Goal: Transaction & Acquisition: Purchase product/service

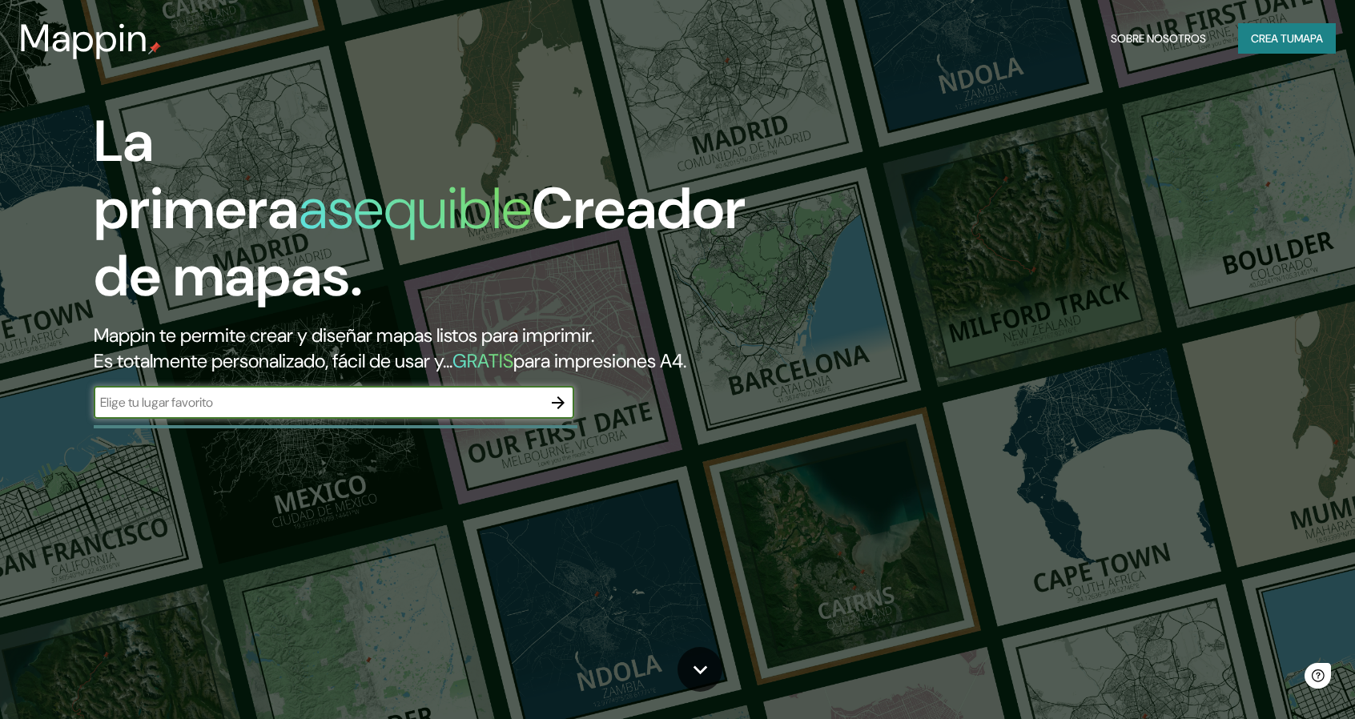
click at [465, 401] on input "text" at bounding box center [318, 402] width 449 height 18
type input "Av. [GEOGRAPHIC_DATA], [GEOGRAPHIC_DATA], [GEOGRAPHIC_DATA]"
click at [559, 400] on icon "button" at bounding box center [558, 402] width 19 height 19
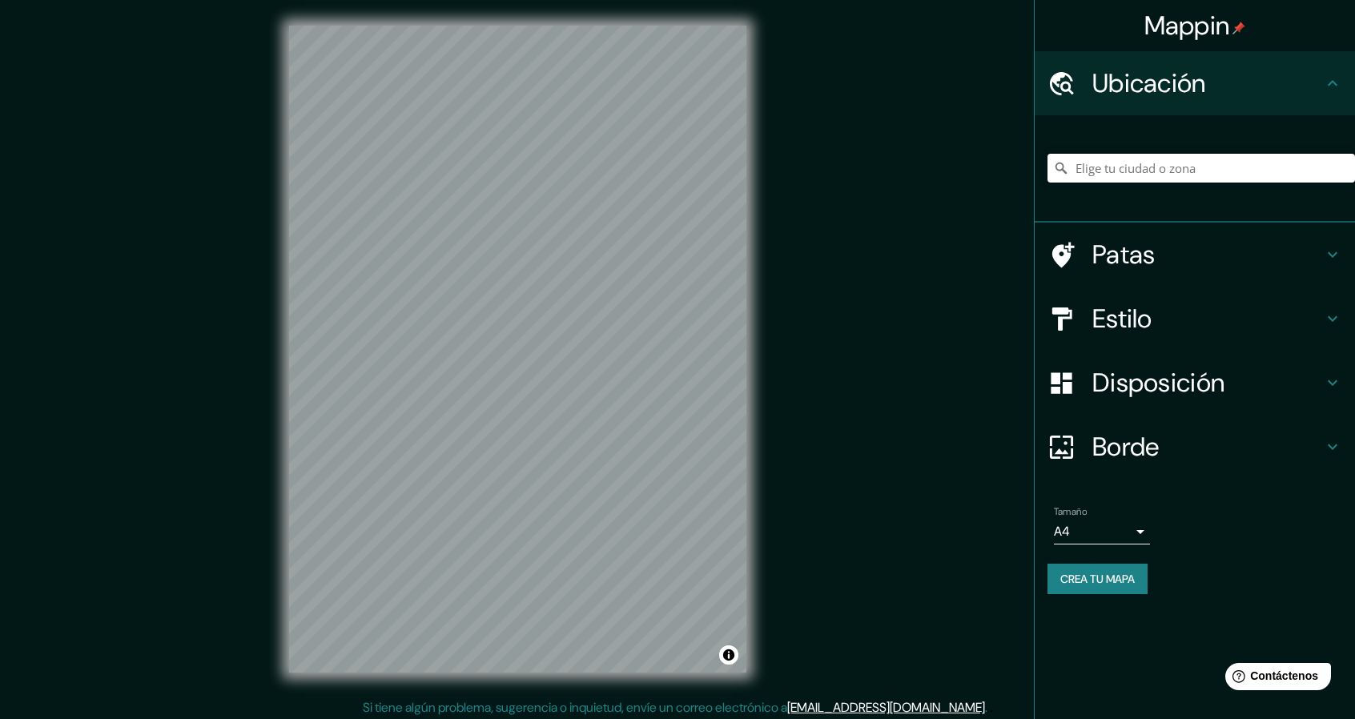
click at [1170, 174] on input "Elige tu ciudad o zona" at bounding box center [1202, 168] width 308 height 29
type input "´"
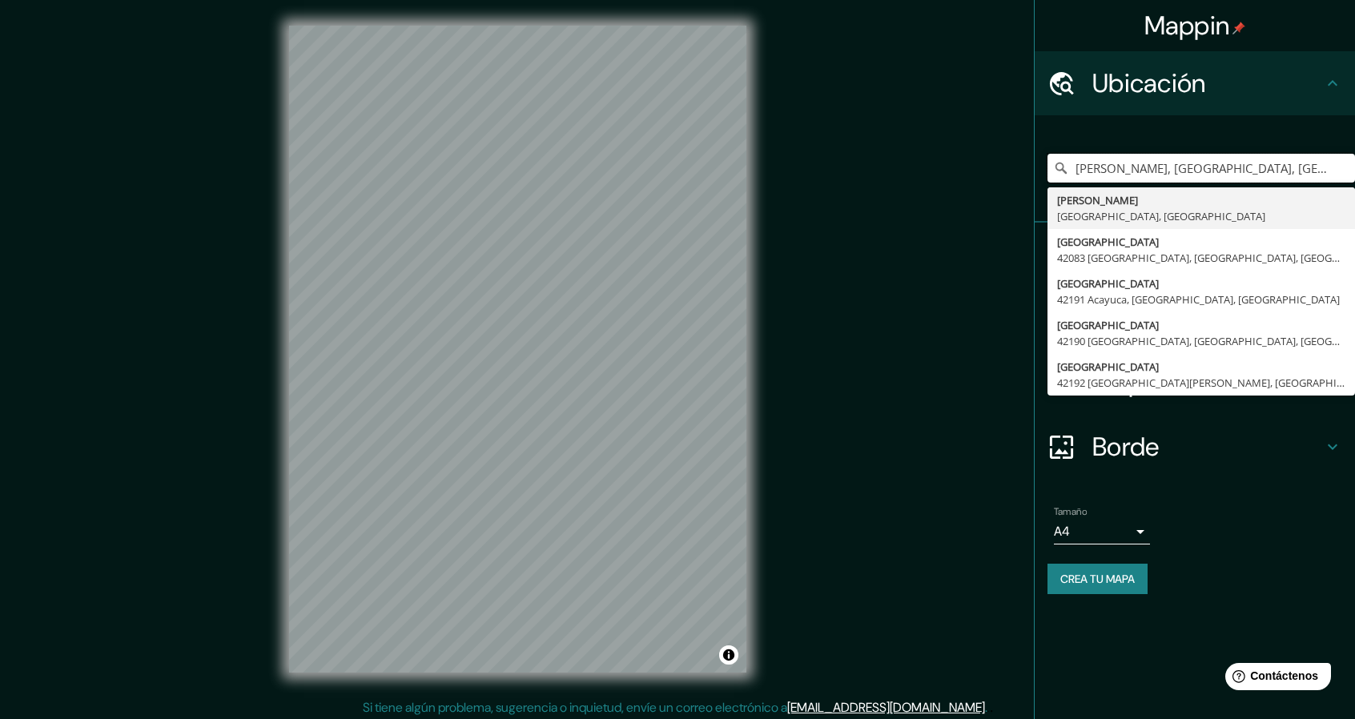
type input "[PERSON_NAME], [GEOGRAPHIC_DATA], [GEOGRAPHIC_DATA]"
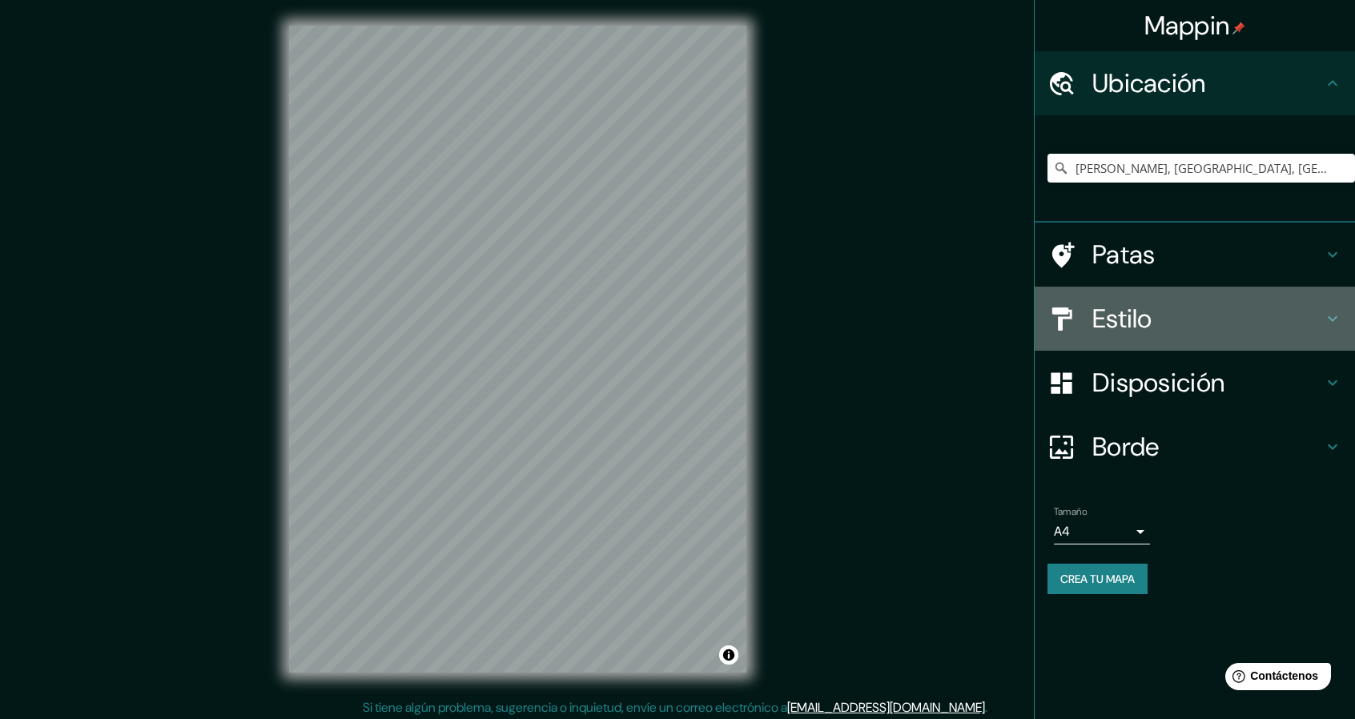
click at [1113, 309] on font "Estilo" at bounding box center [1123, 319] width 60 height 34
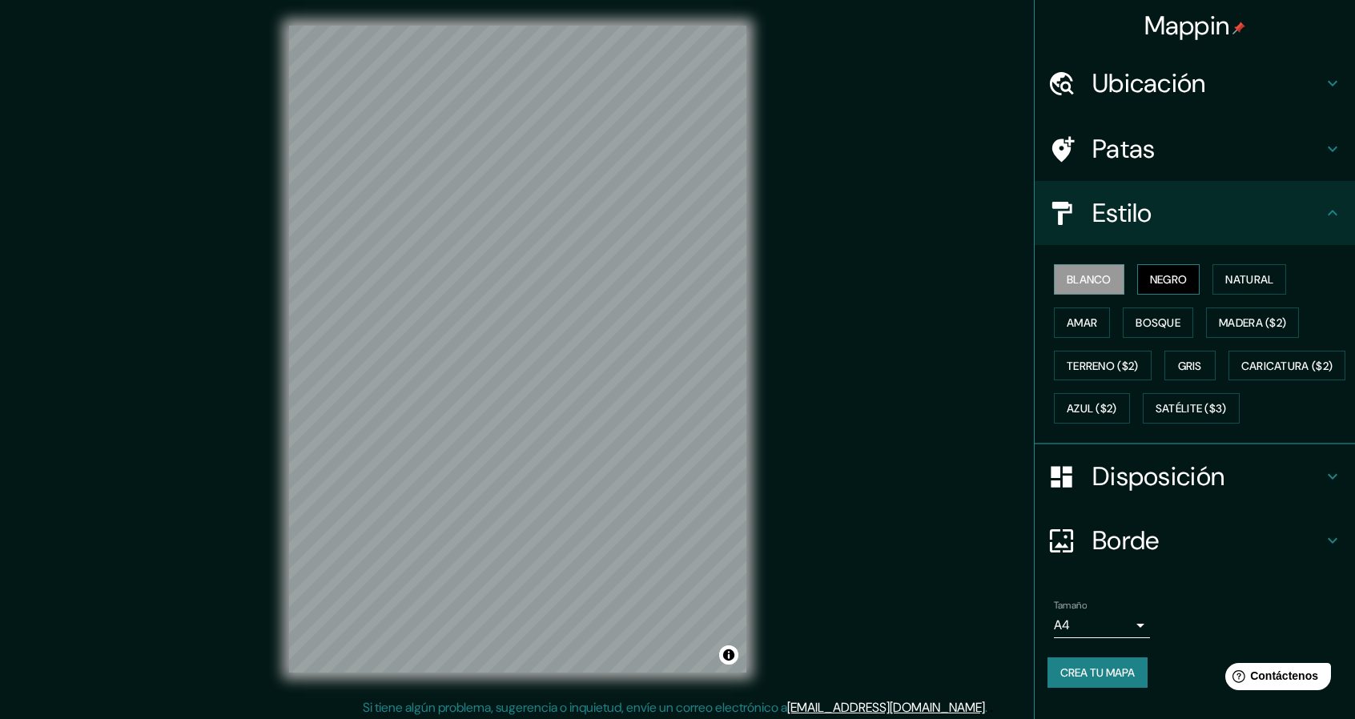
click at [1152, 284] on font "Negro" at bounding box center [1169, 279] width 38 height 14
click at [1249, 275] on font "Natural" at bounding box center [1250, 279] width 48 height 14
click at [1070, 320] on font "Amar" at bounding box center [1082, 323] width 30 height 14
click at [1124, 315] on button "Bosque" at bounding box center [1158, 323] width 70 height 30
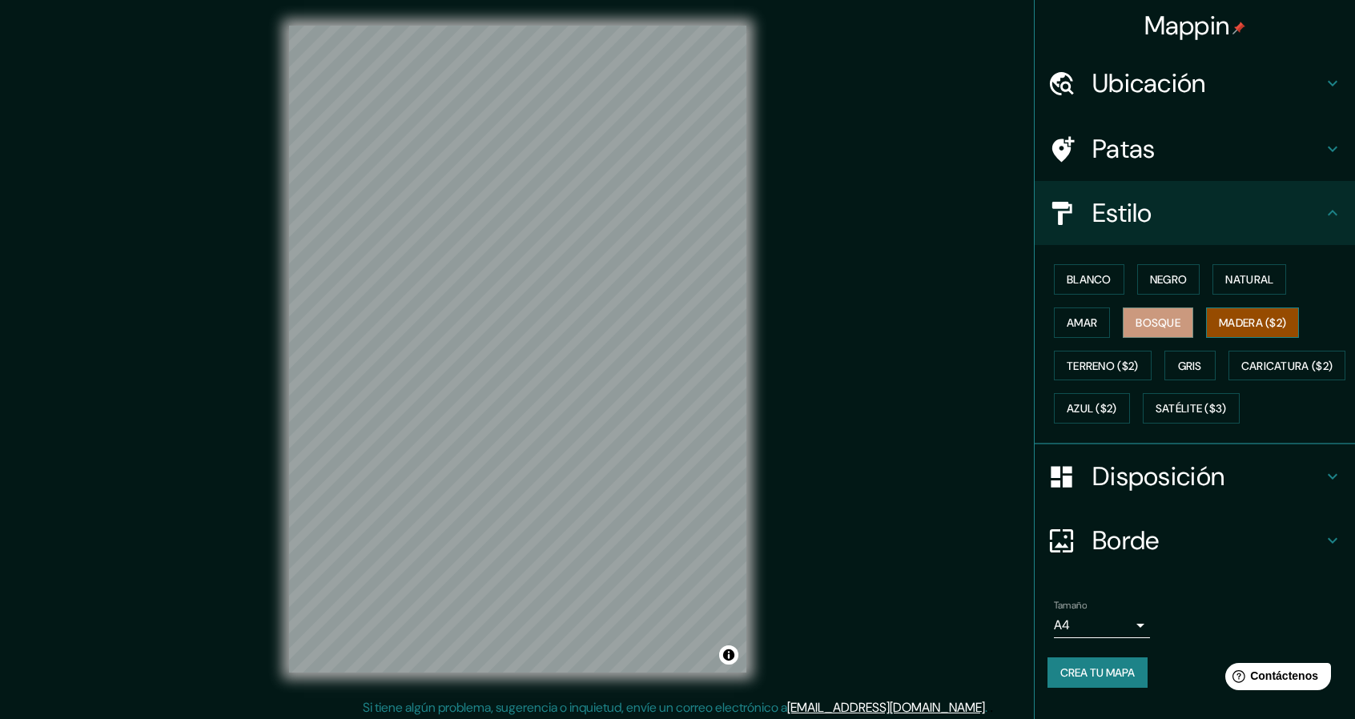
click at [1236, 328] on font "Madera ($2)" at bounding box center [1252, 323] width 67 height 14
click at [1093, 359] on font "Terreno ($2)" at bounding box center [1103, 366] width 72 height 14
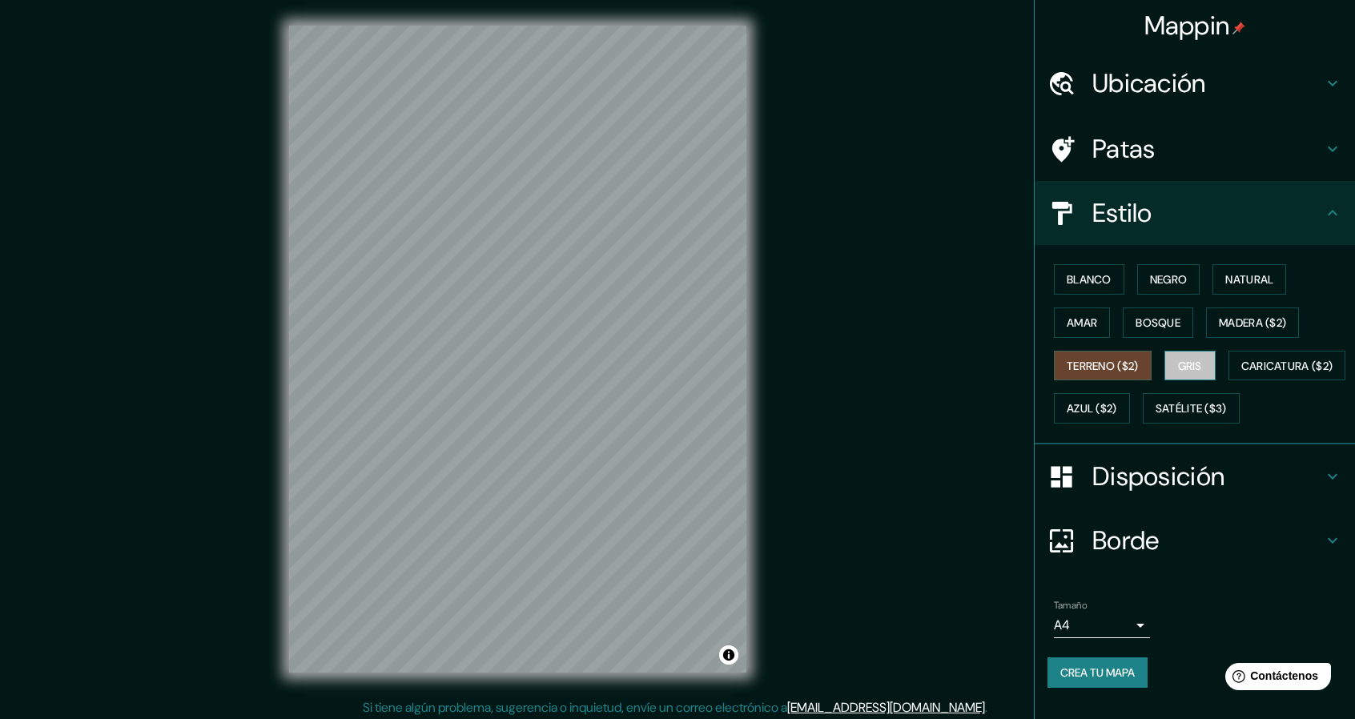
click at [1201, 360] on button "Gris" at bounding box center [1190, 366] width 51 height 30
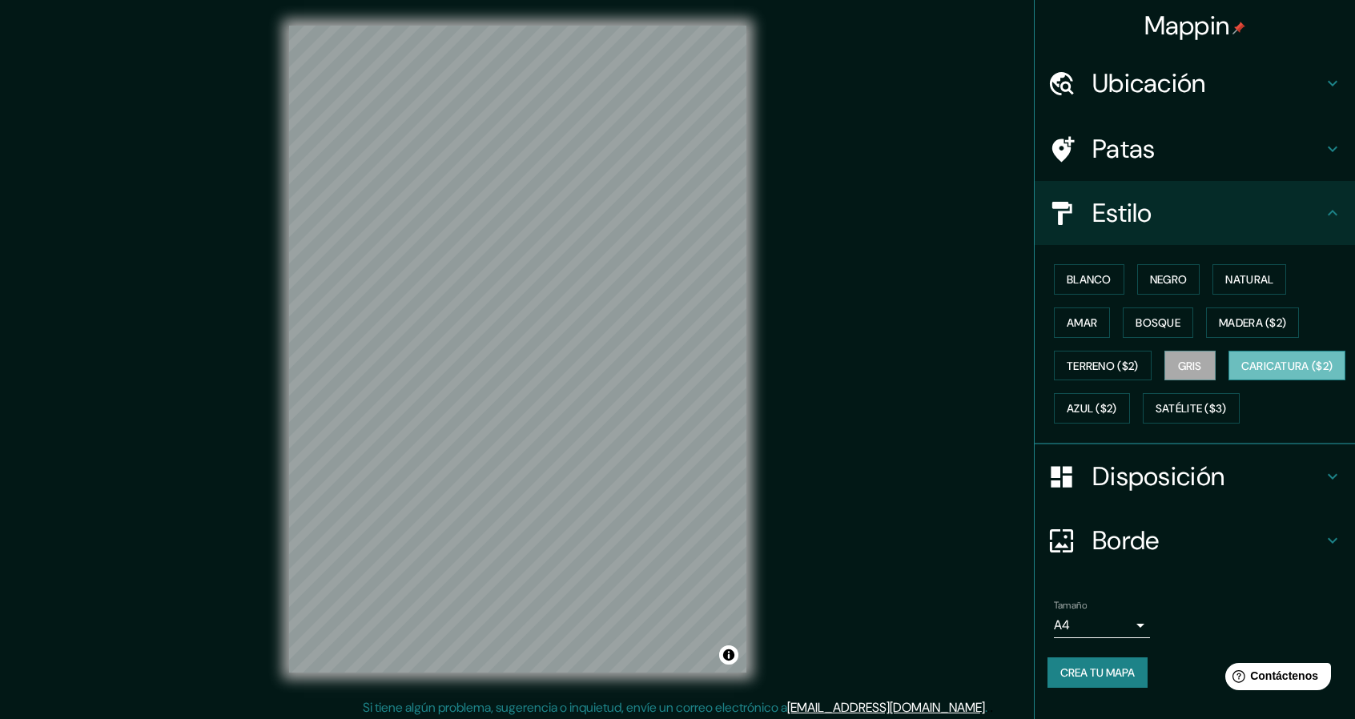
click at [1242, 373] on font "Caricatura ($2)" at bounding box center [1288, 366] width 92 height 14
click at [1170, 324] on font "Bosque" at bounding box center [1158, 323] width 45 height 14
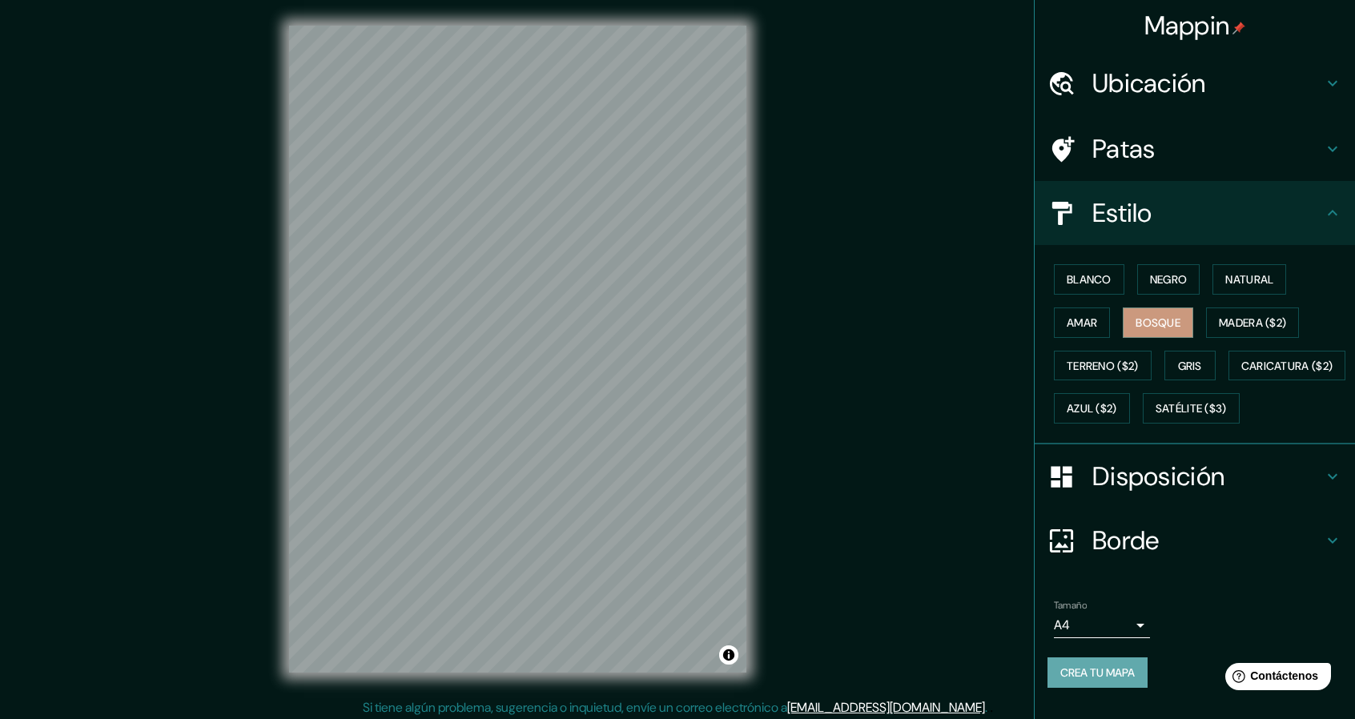
click at [1076, 675] on font "Crea tu mapa" at bounding box center [1098, 672] width 74 height 21
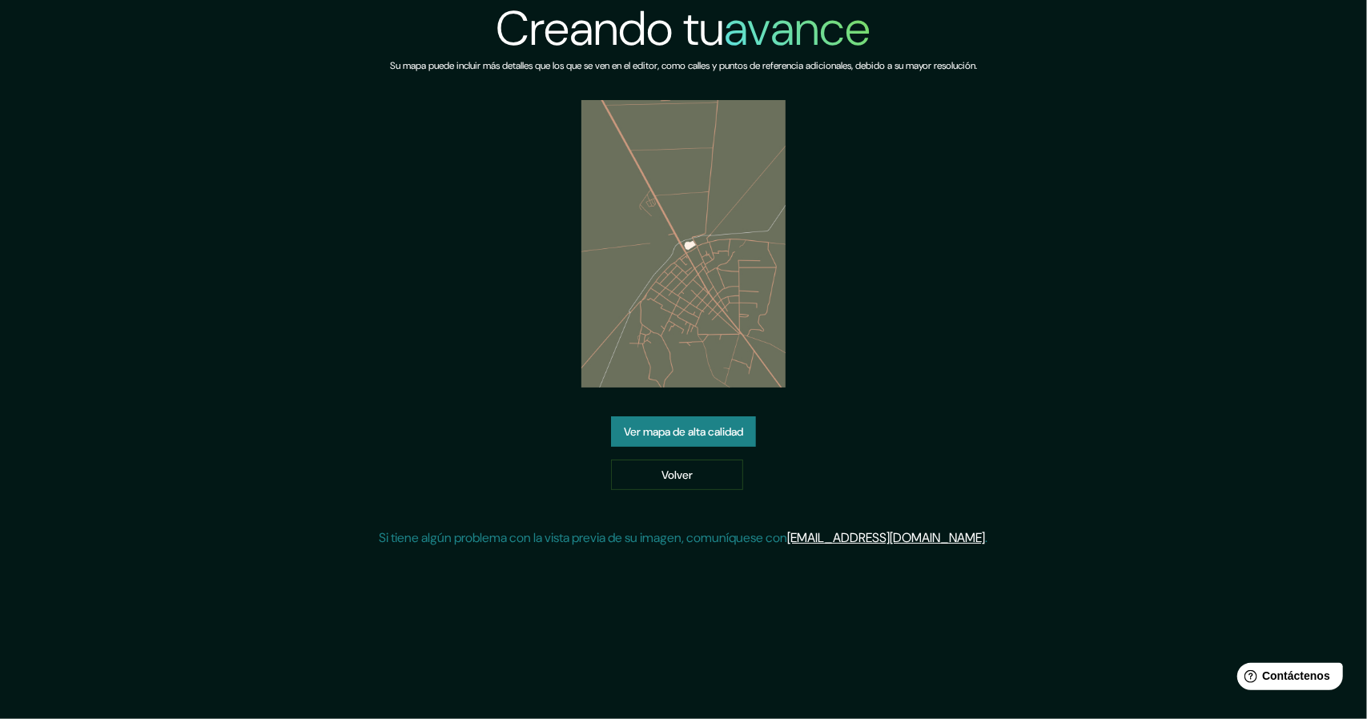
click at [732, 296] on img at bounding box center [683, 244] width 203 height 288
click at [711, 437] on font "Ver mapa de alta calidad" at bounding box center [683, 432] width 119 height 14
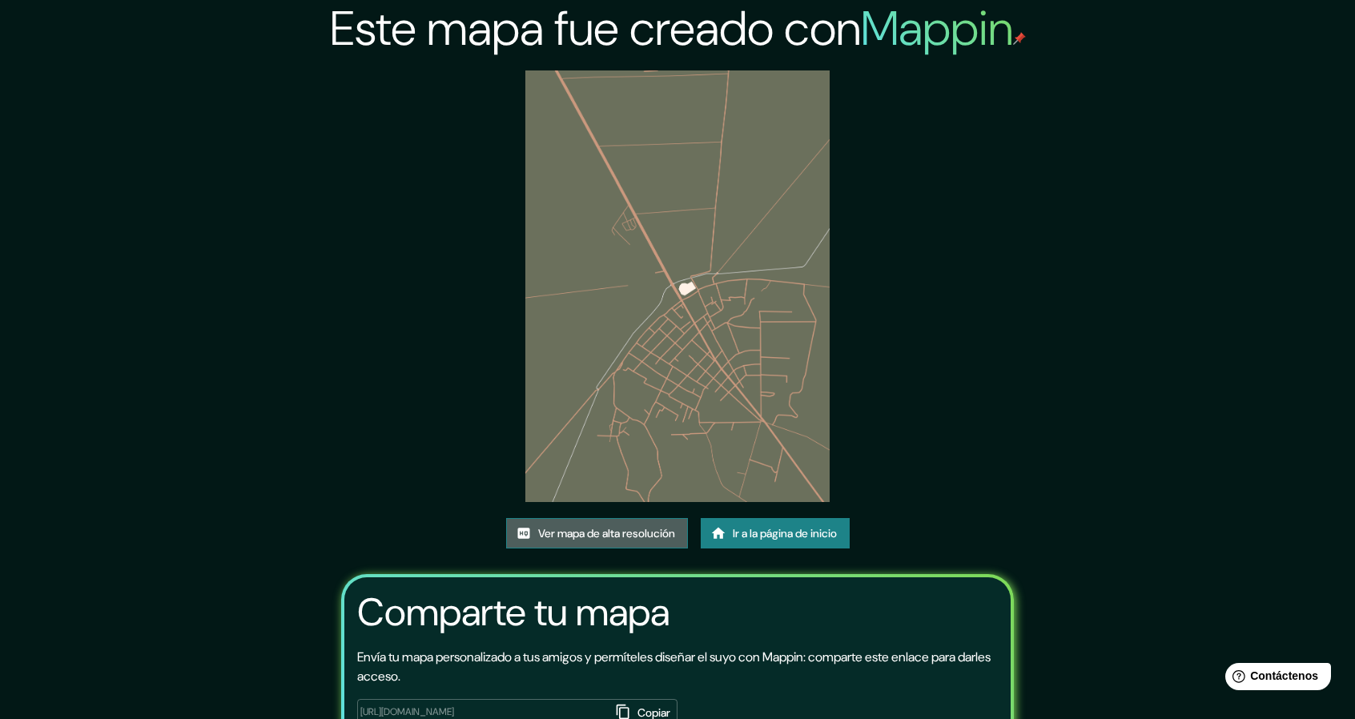
click at [623, 539] on font "Ver mapa de alta resolución" at bounding box center [606, 533] width 137 height 14
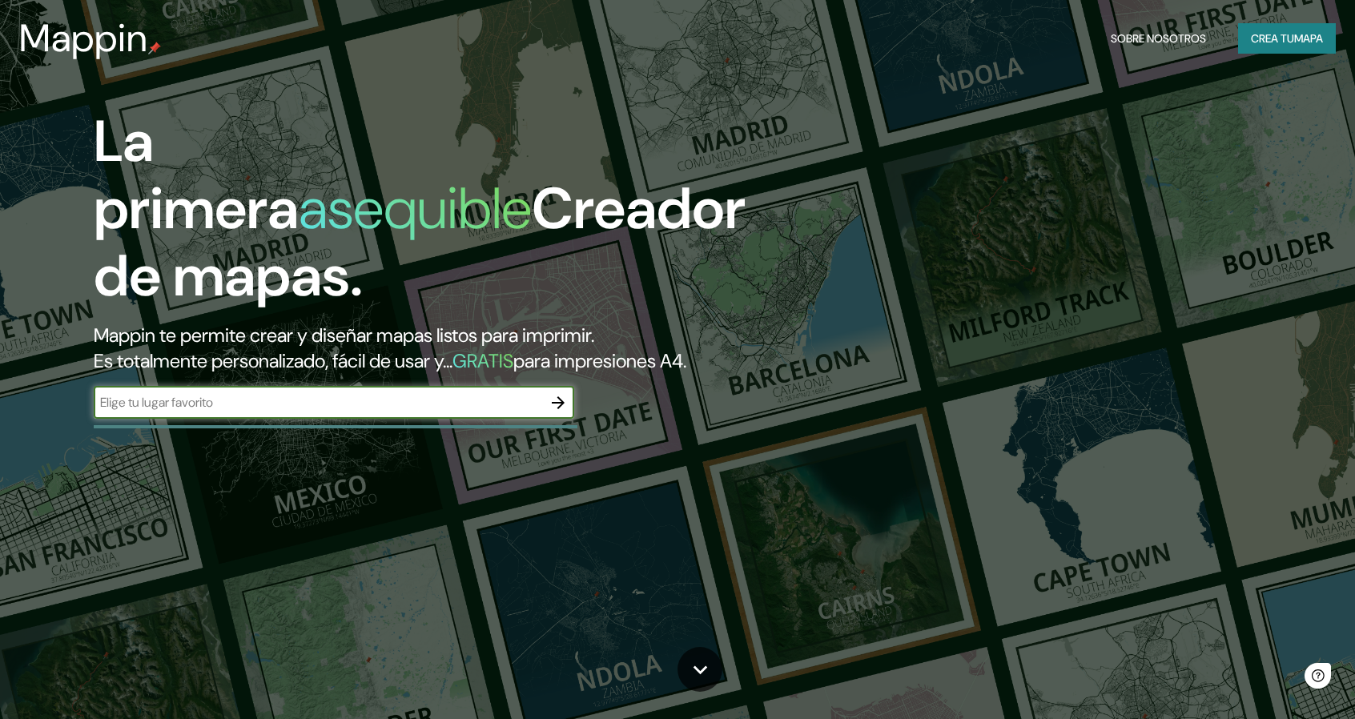
click at [439, 388] on div "​" at bounding box center [334, 403] width 481 height 32
click at [437, 400] on input "text" at bounding box center [318, 402] width 449 height 18
type input "Av. [GEOGRAPHIC_DATA], [GEOGRAPHIC_DATA], [GEOGRAPHIC_DATA]"
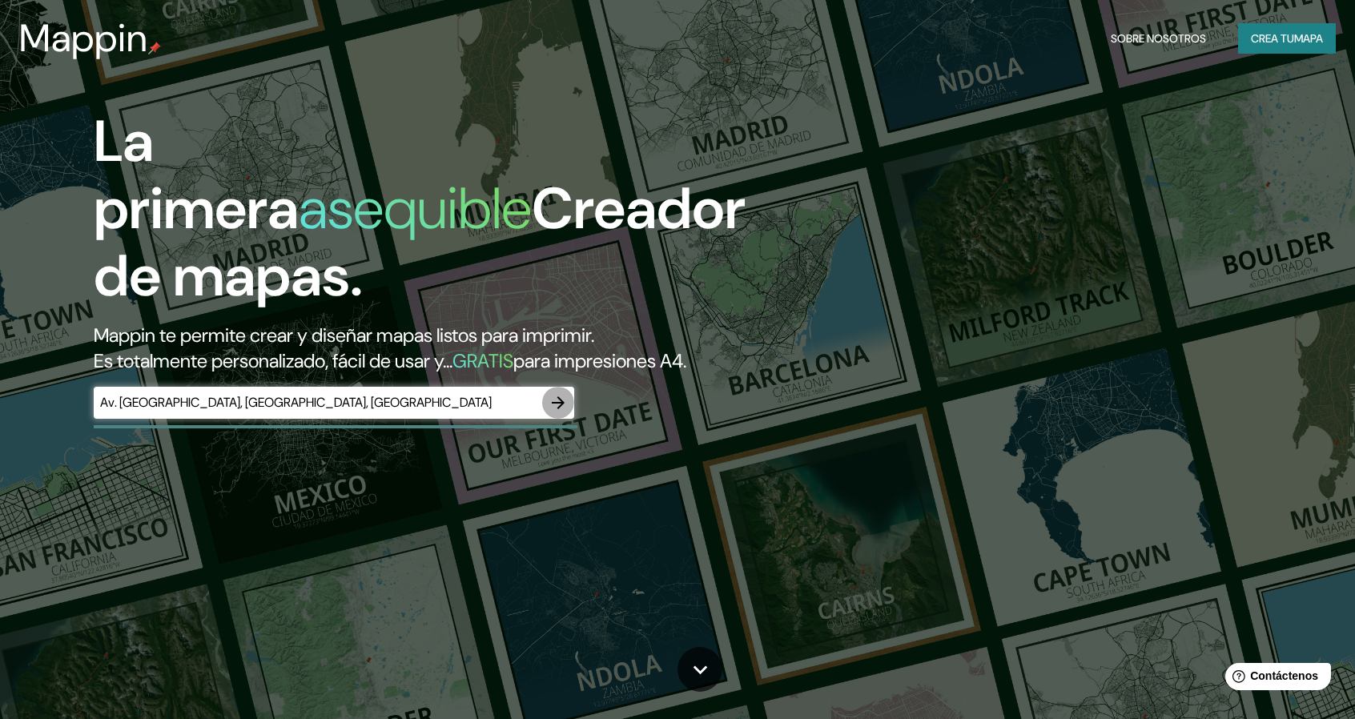
click at [570, 411] on button "button" at bounding box center [558, 403] width 32 height 32
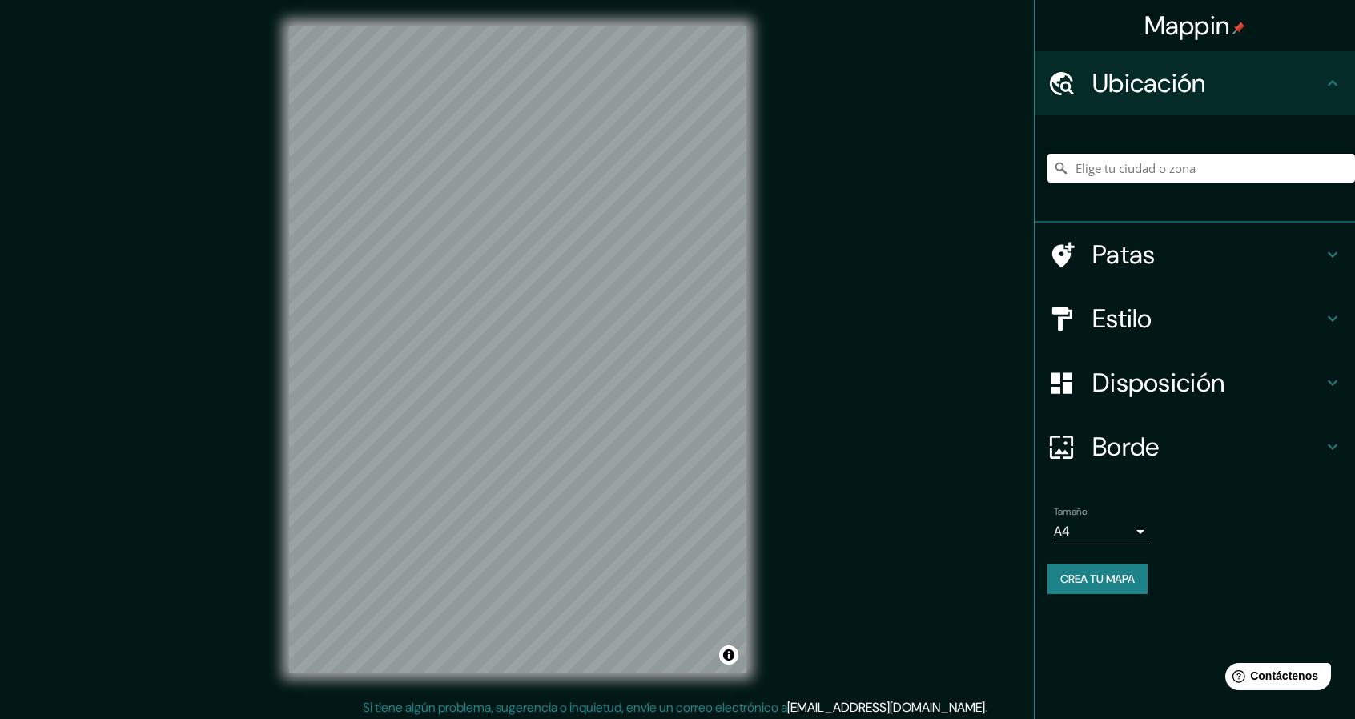
click at [1280, 163] on input "Elige tu ciudad o zona" at bounding box center [1202, 168] width 308 height 29
click at [1214, 169] on input "Elige tu ciudad o zona" at bounding box center [1202, 168] width 308 height 29
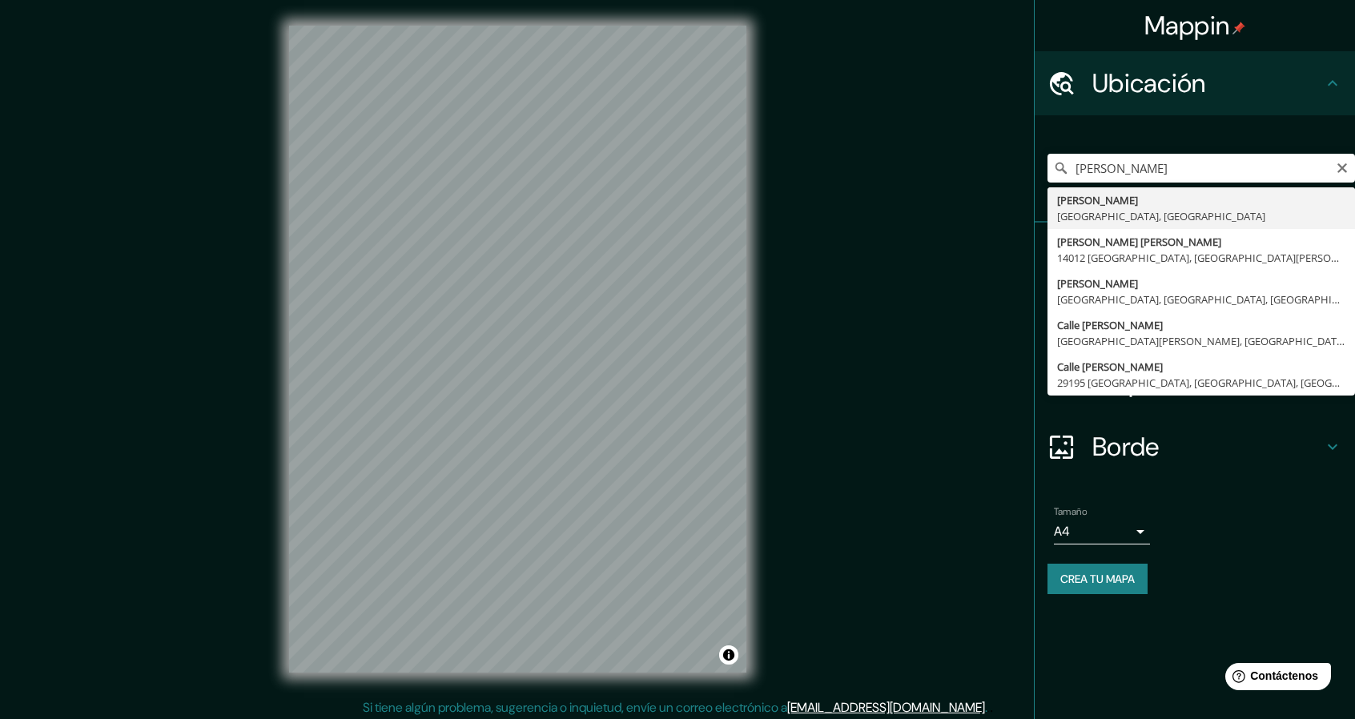
type input "[PERSON_NAME], [GEOGRAPHIC_DATA], [GEOGRAPHIC_DATA]"
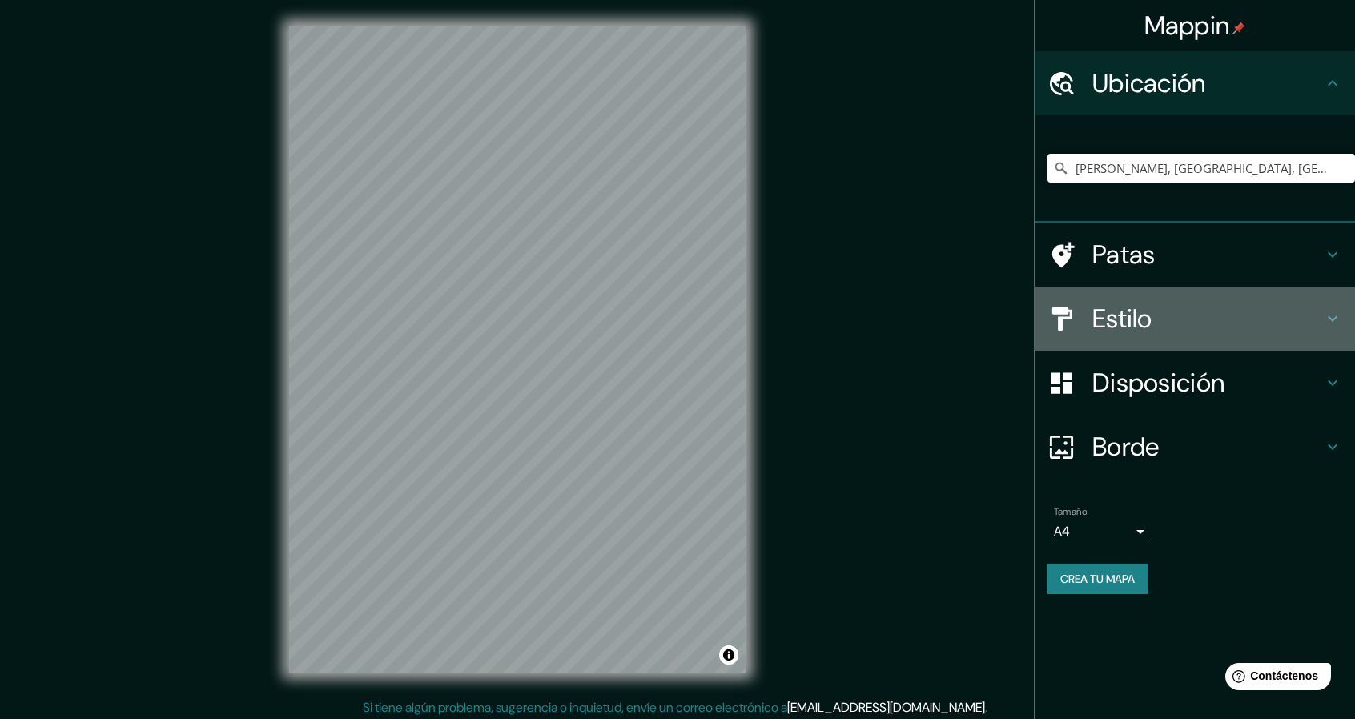
click at [1108, 312] on font "Estilo" at bounding box center [1123, 319] width 60 height 34
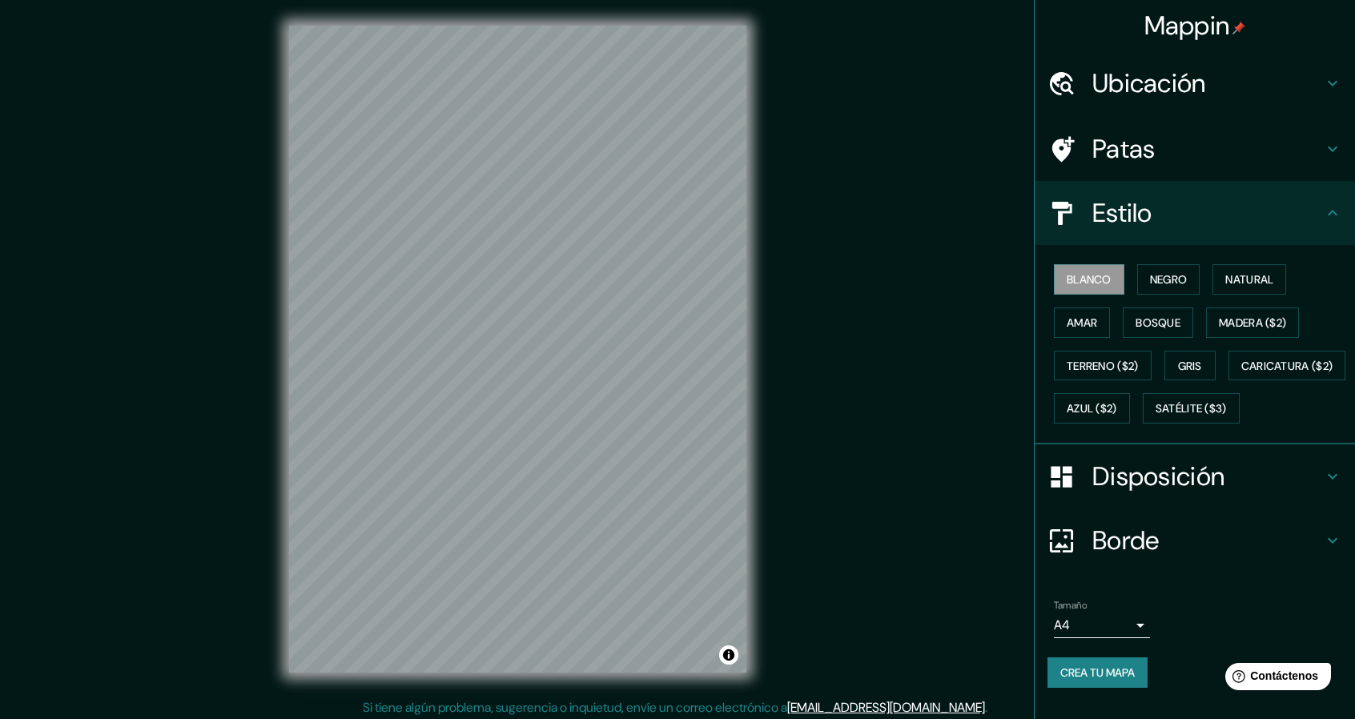
drag, startPoint x: 1169, startPoint y: 325, endPoint x: 984, endPoint y: 354, distance: 188.1
click at [1168, 325] on font "Bosque" at bounding box center [1158, 323] width 45 height 14
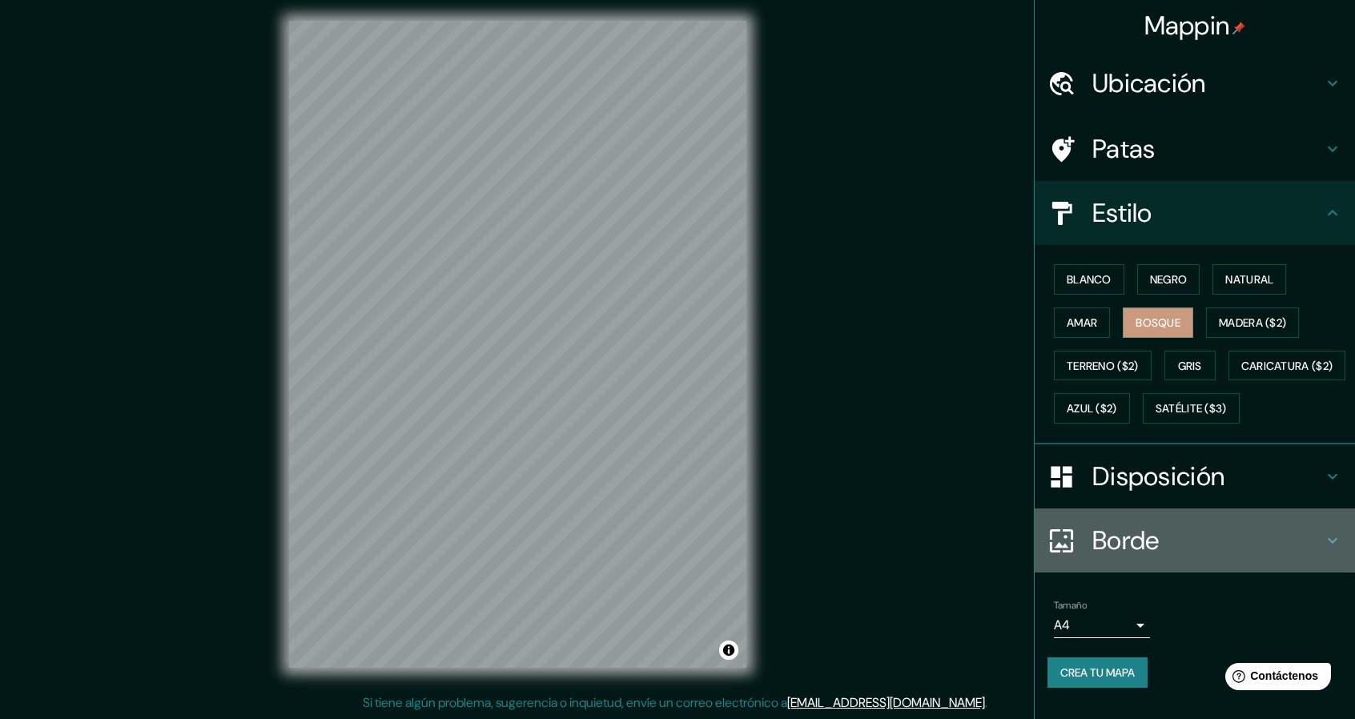
click at [1137, 557] on font "Borde" at bounding box center [1126, 541] width 67 height 34
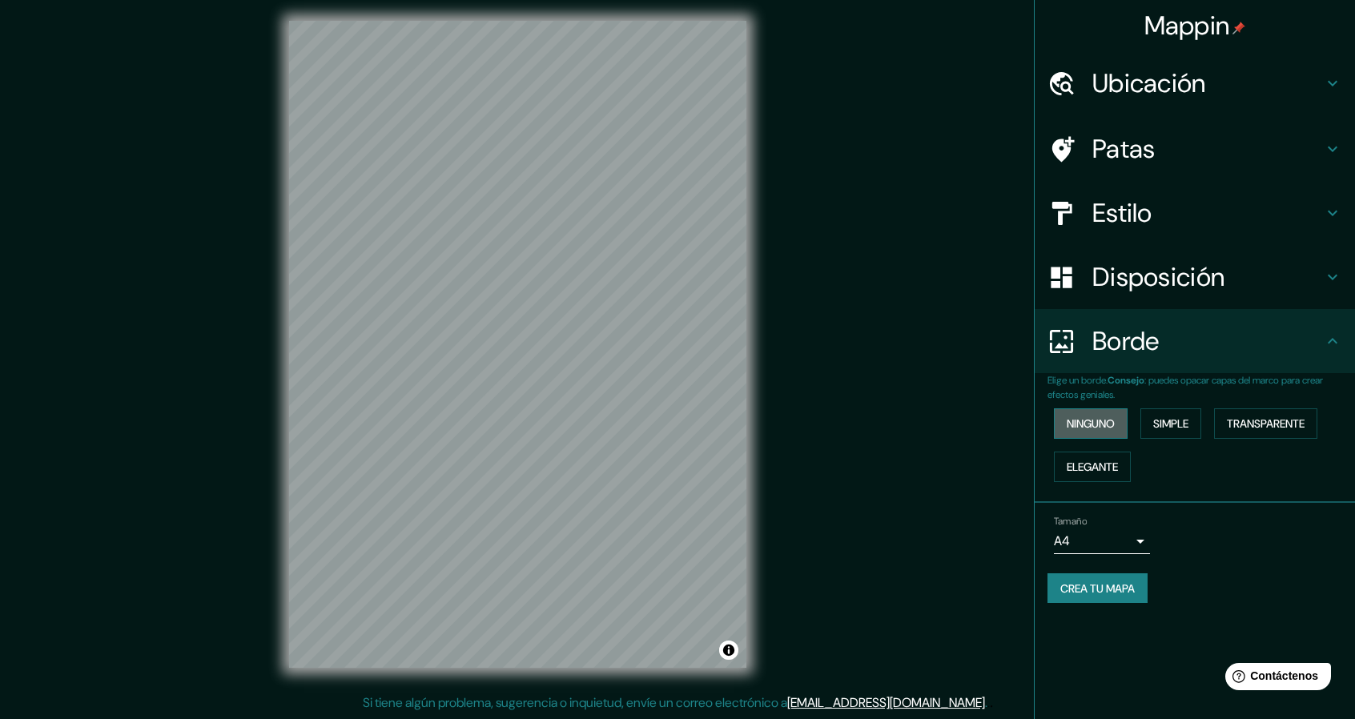
click at [1111, 415] on font "Ninguno" at bounding box center [1091, 423] width 48 height 21
click at [1157, 414] on font "Simple" at bounding box center [1170, 423] width 35 height 21
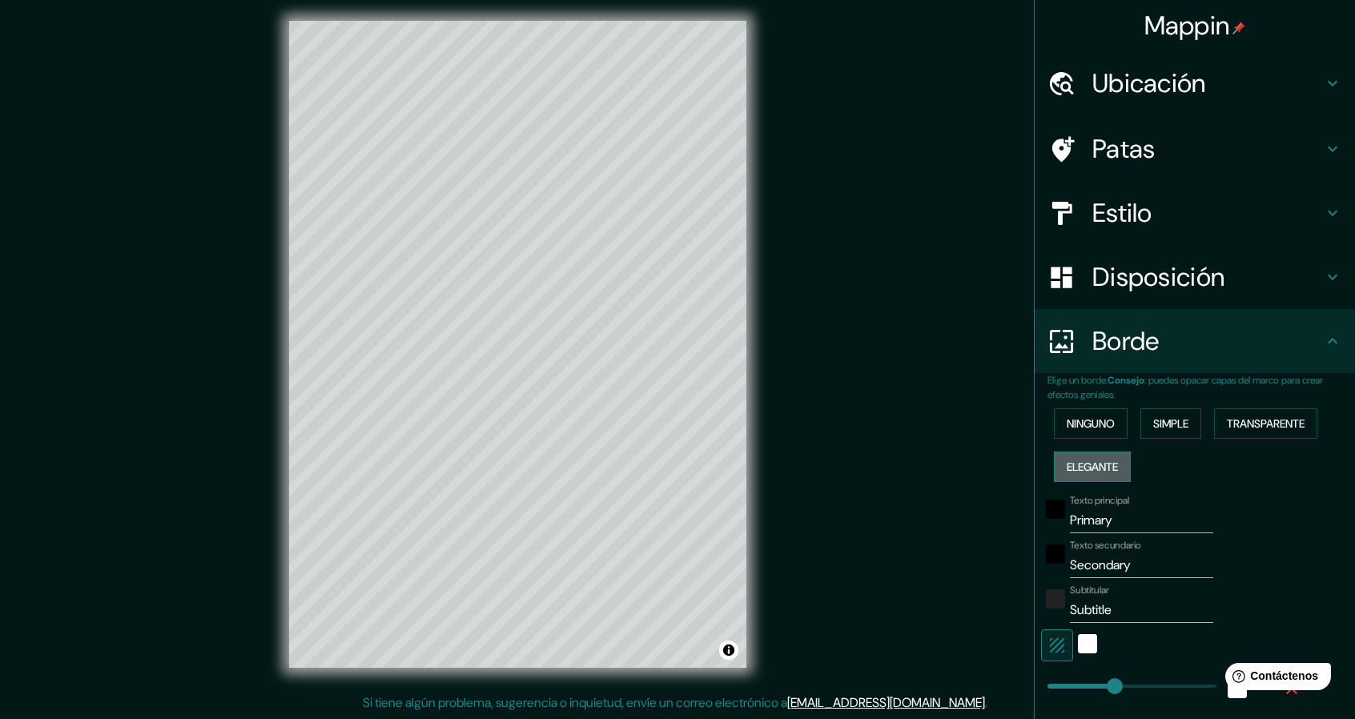
click at [1109, 463] on font "Elegante" at bounding box center [1092, 467] width 51 height 14
click at [1238, 413] on font "Transparente" at bounding box center [1266, 423] width 78 height 21
click at [1089, 435] on button "Ninguno" at bounding box center [1091, 424] width 74 height 30
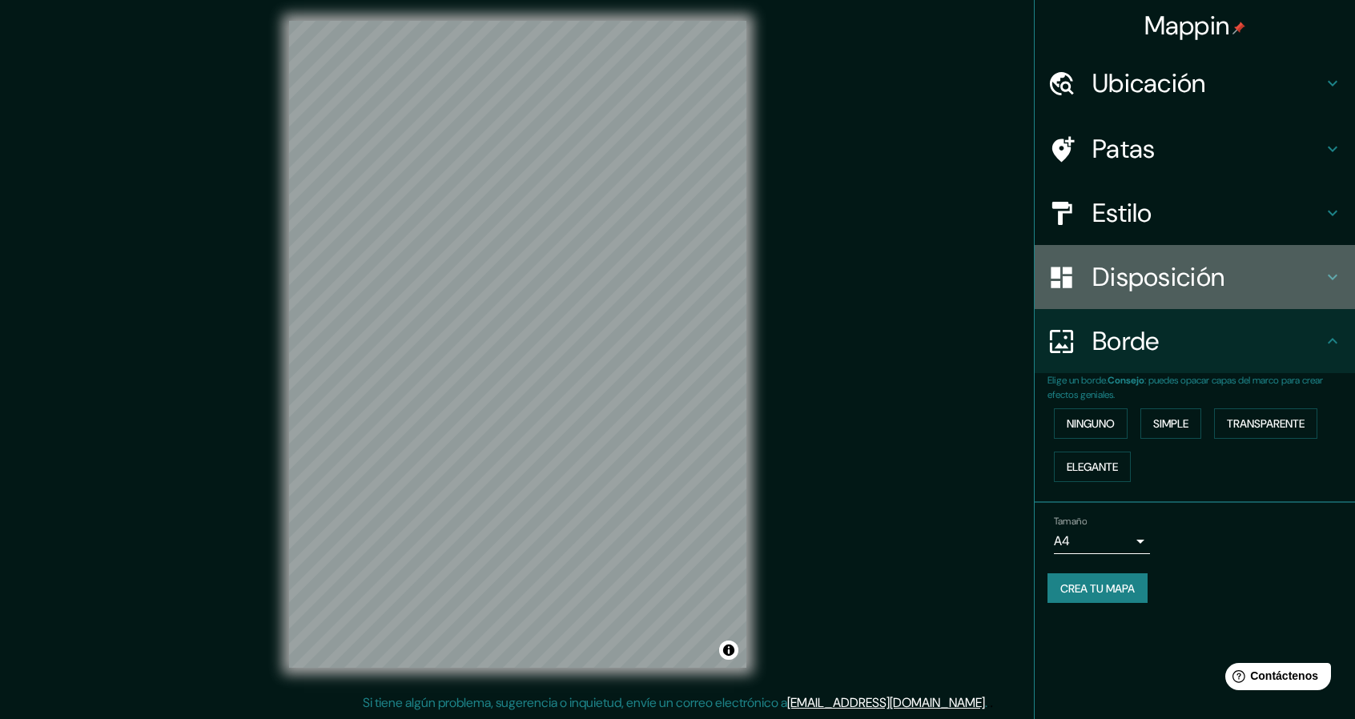
click at [1138, 260] on font "Disposición" at bounding box center [1159, 277] width 132 height 34
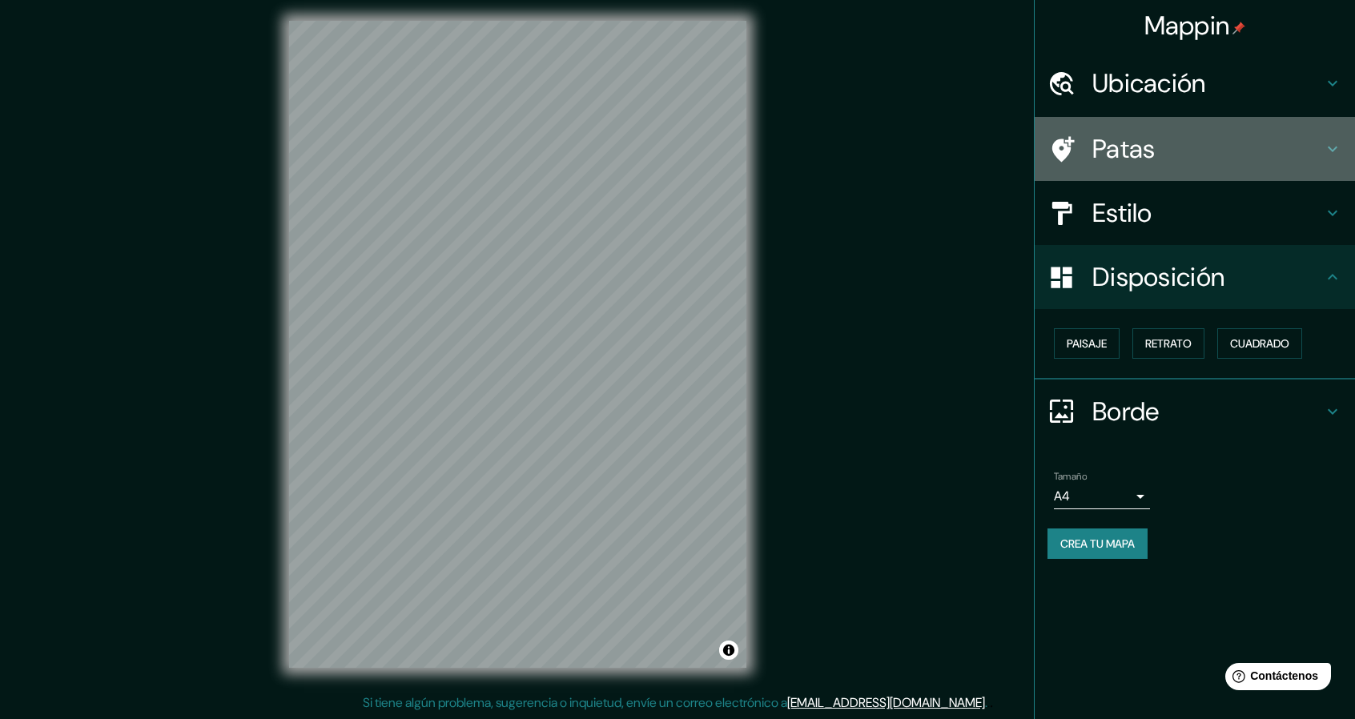
click at [1123, 157] on font "Patas" at bounding box center [1124, 149] width 63 height 34
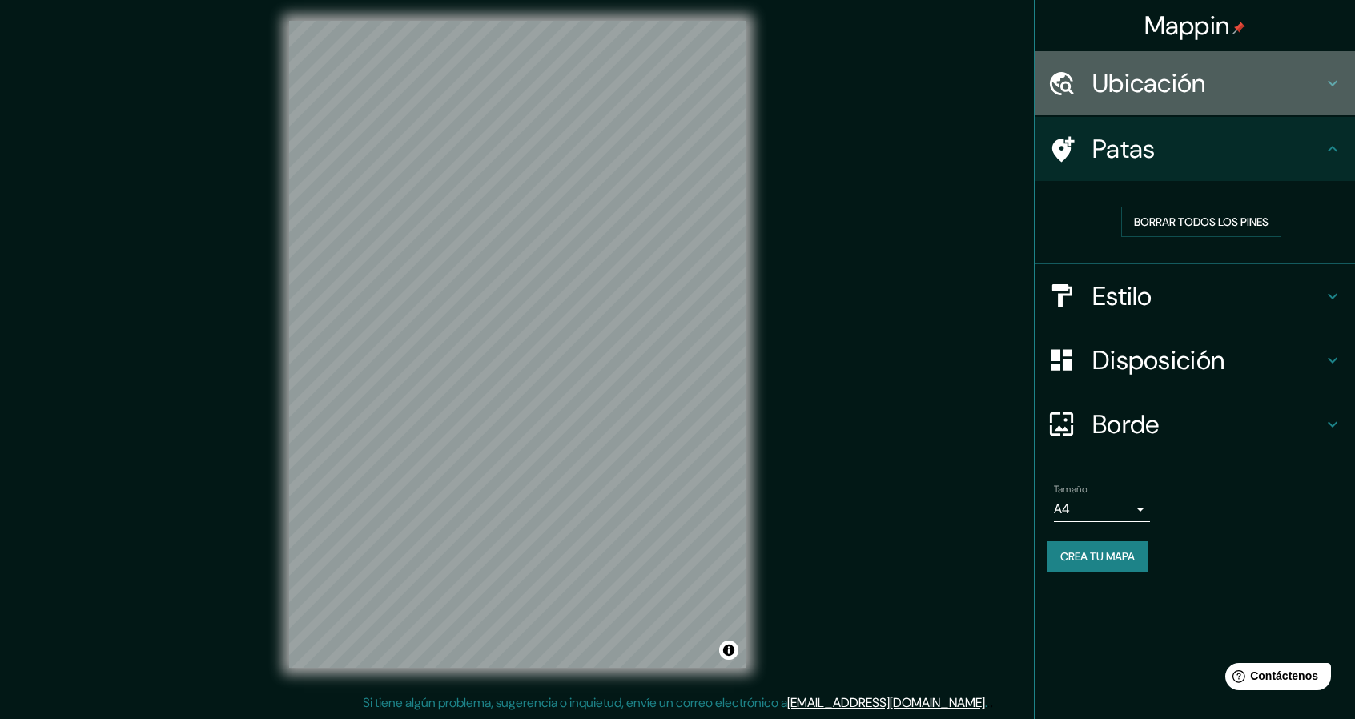
click at [1129, 81] on font "Ubicación" at bounding box center [1150, 83] width 114 height 34
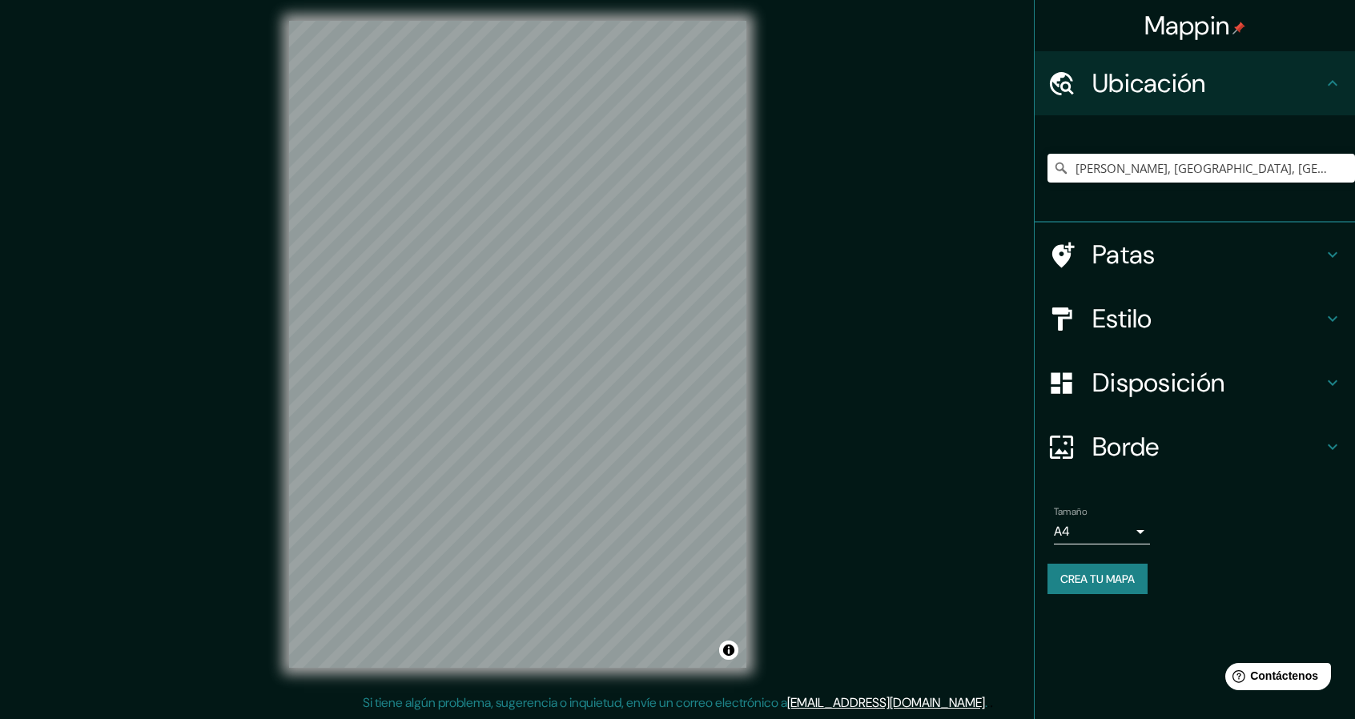
click at [1137, 260] on font "Patas" at bounding box center [1124, 255] width 63 height 34
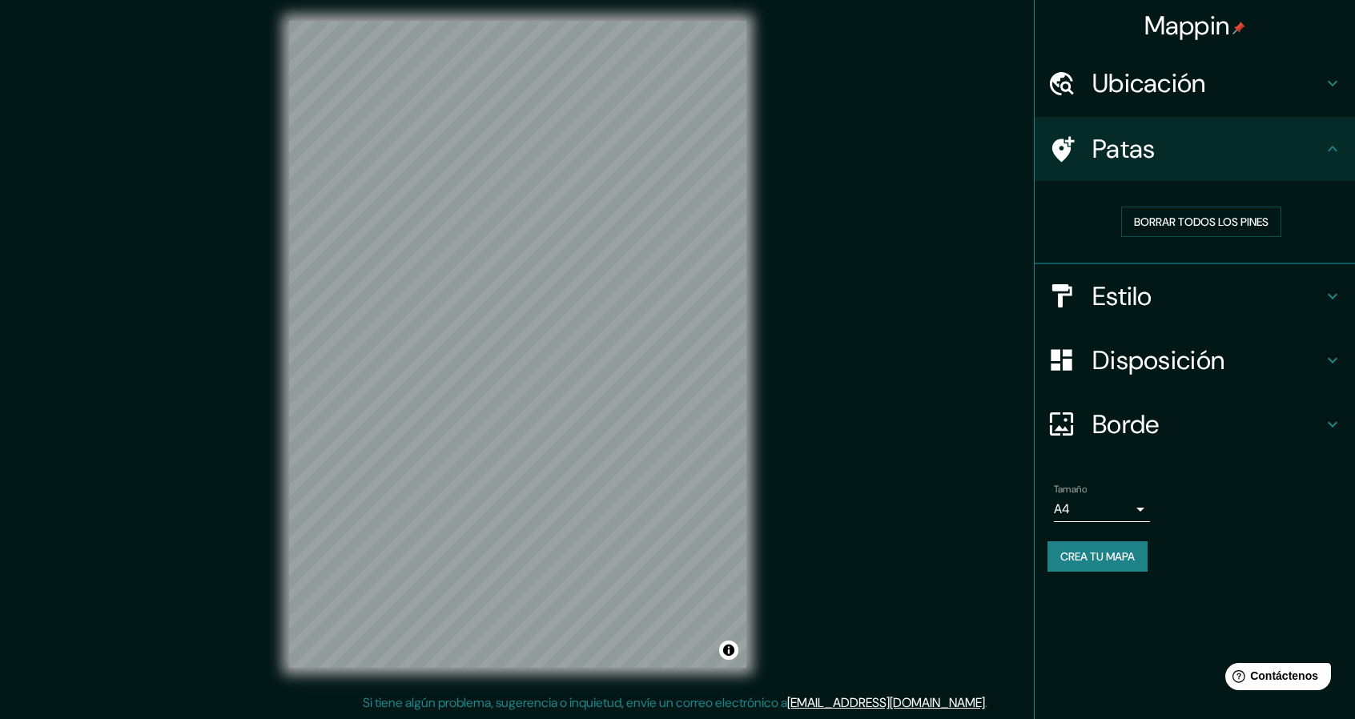
click at [1108, 553] on font "Crea tu mapa" at bounding box center [1098, 556] width 74 height 14
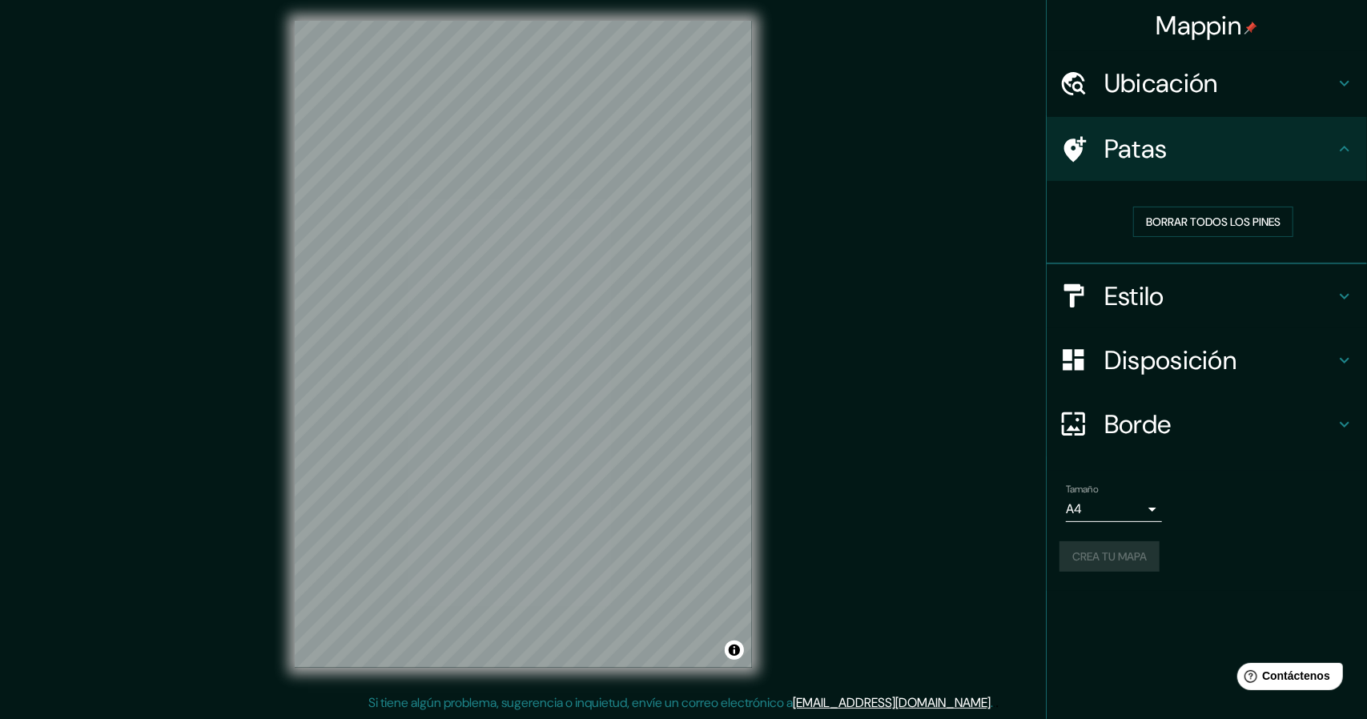
click at [1138, 509] on body "Mappin Ubicación Jagüey de Téllez, Hidalgo, México Patas Borrar todos los pines…" at bounding box center [683, 354] width 1367 height 719
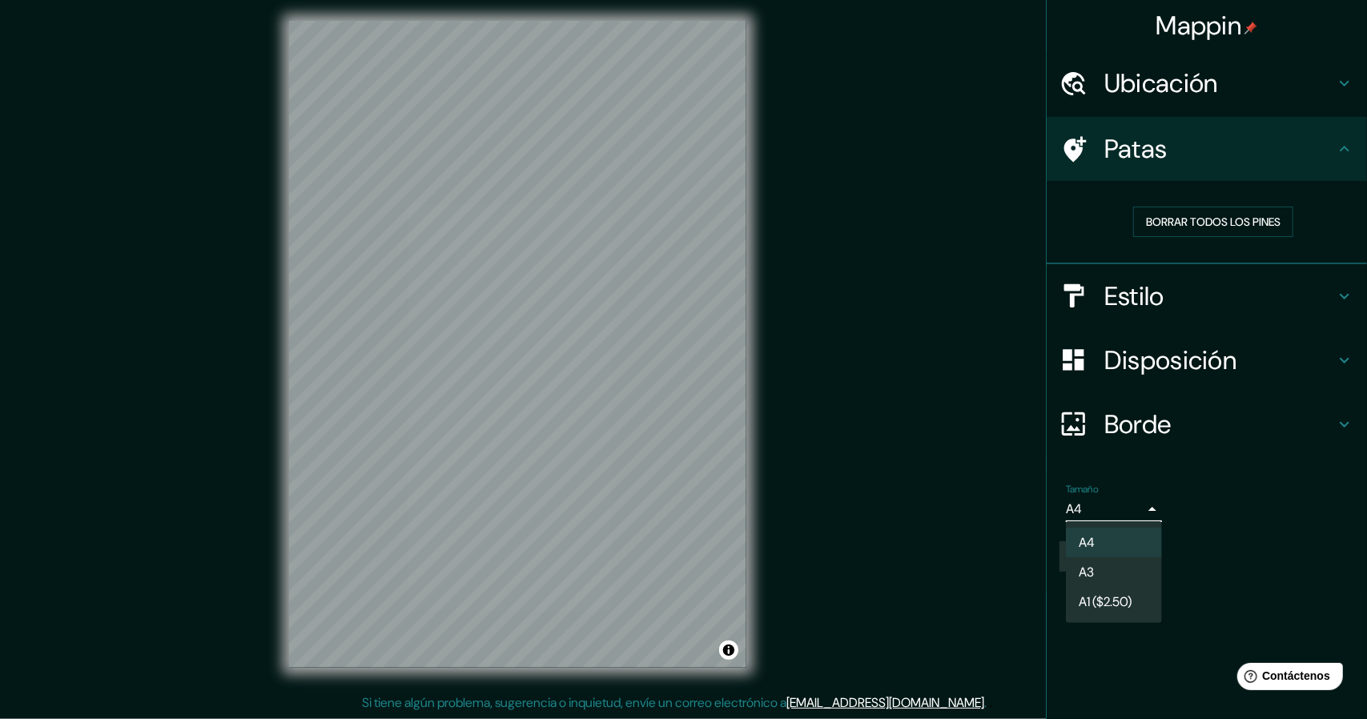
click at [1222, 541] on div at bounding box center [683, 359] width 1367 height 719
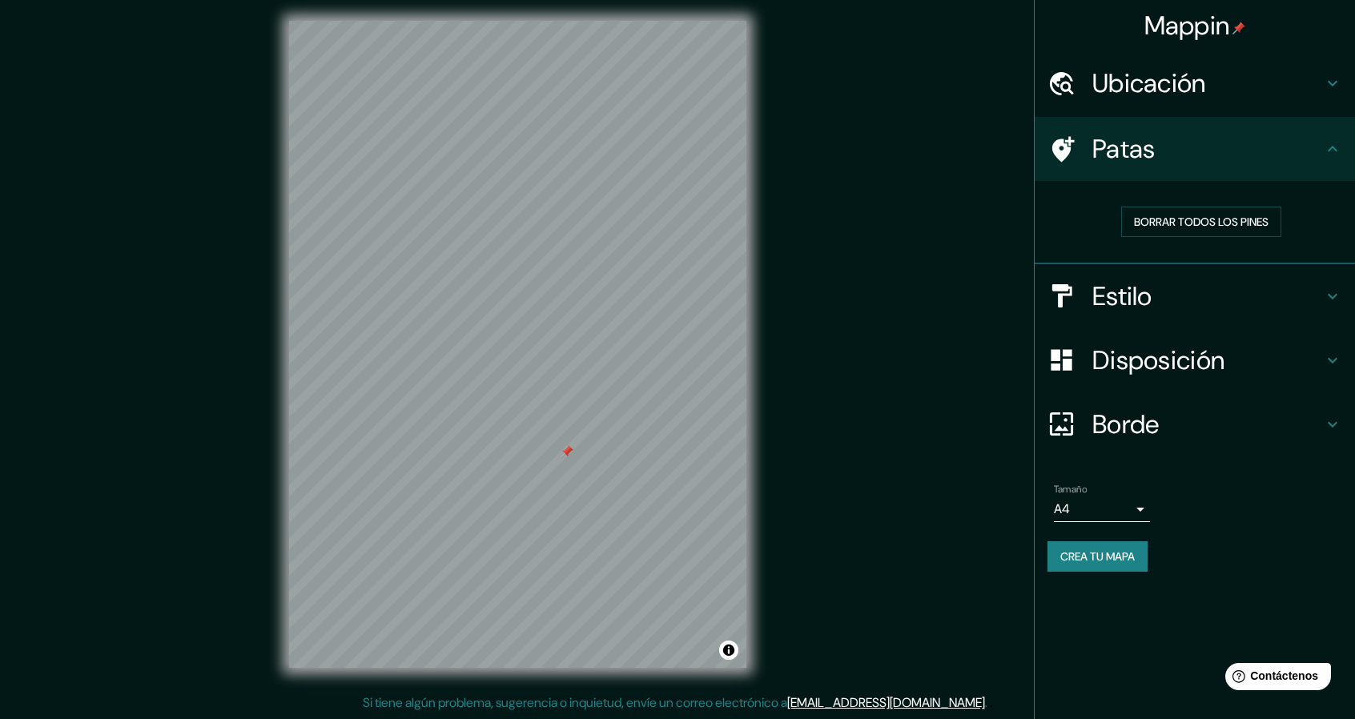
drag, startPoint x: 586, startPoint y: 465, endPoint x: 565, endPoint y: 457, distance: 23.4
click at [565, 457] on div at bounding box center [567, 451] width 13 height 13
drag, startPoint x: 565, startPoint y: 457, endPoint x: 565, endPoint y: 486, distance: 29.6
click at [565, 486] on div at bounding box center [567, 482] width 13 height 13
click at [1213, 212] on font "Borrar todos los pines" at bounding box center [1201, 221] width 135 height 21
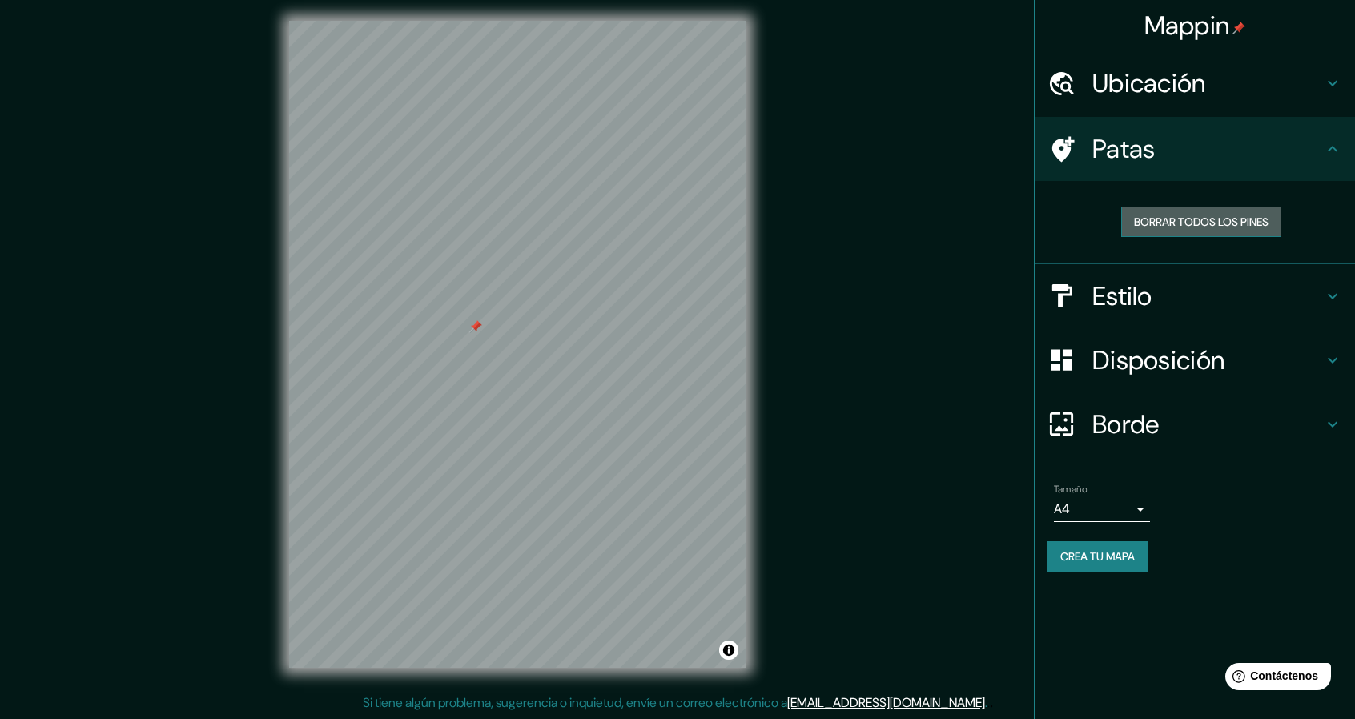
click at [1177, 211] on font "Borrar todos los pines" at bounding box center [1201, 221] width 135 height 21
click at [1118, 553] on font "Crea tu mapa" at bounding box center [1098, 556] width 74 height 14
click at [1089, 562] on font "Crea tu mapa" at bounding box center [1098, 556] width 74 height 21
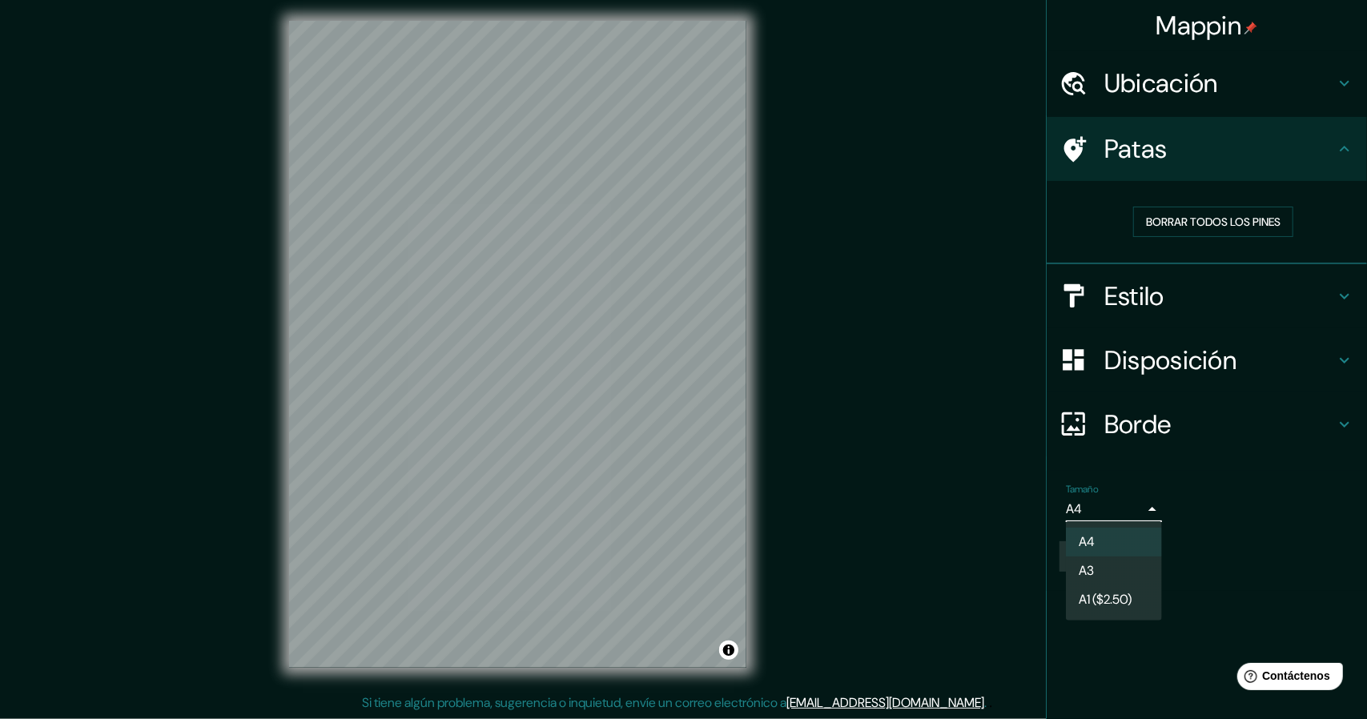
click at [1138, 508] on body "Mappin Ubicación Jagüey de Téllez, Hidalgo, México Patas Borrar todos los pines…" at bounding box center [683, 354] width 1367 height 719
click at [1138, 508] on div at bounding box center [683, 359] width 1367 height 719
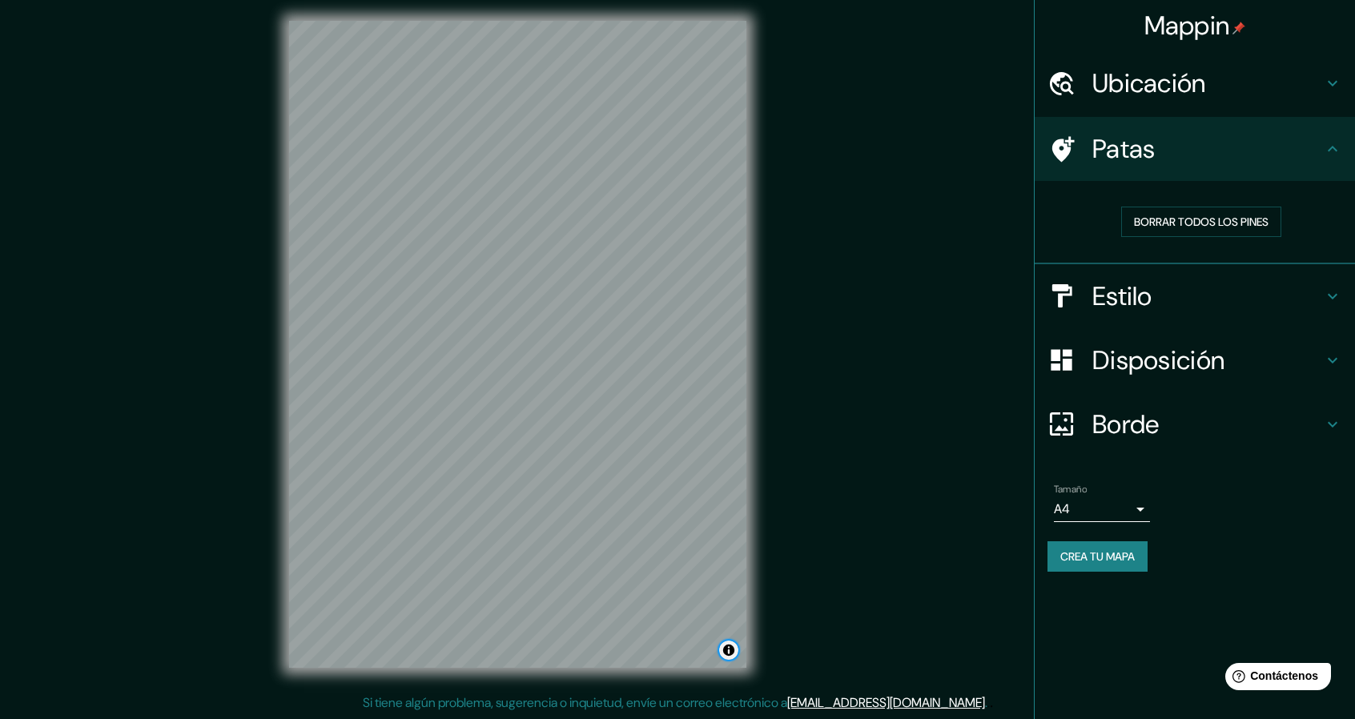
click at [729, 656] on button "Activar o desactivar atribución" at bounding box center [728, 650] width 19 height 19
click at [842, 579] on div "Mappin Ubicación Jagüey de Téllez, Hidalgo, México Patas Borrar todos los pines…" at bounding box center [677, 357] width 1355 height 724
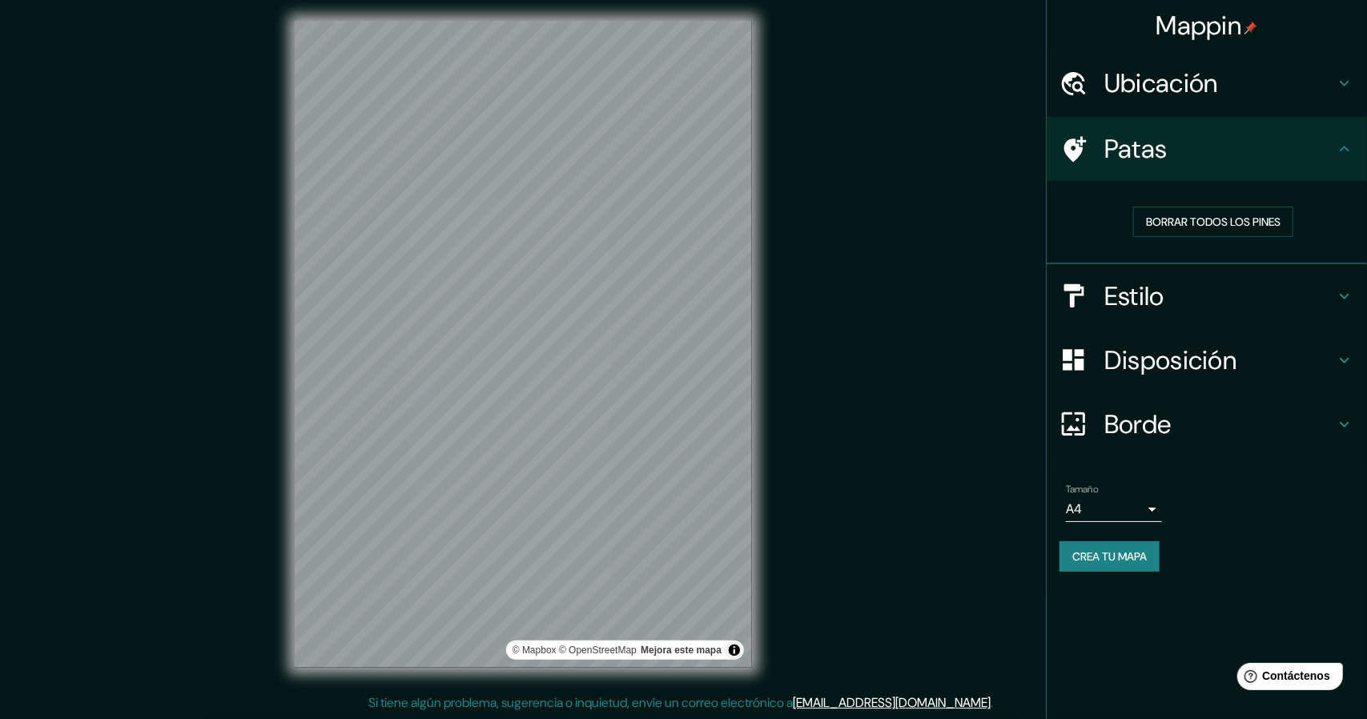
click at [1137, 510] on body "Mappin Ubicación Jagüey de Téllez, Hidalgo, México Patas Borrar todos los pines…" at bounding box center [683, 354] width 1367 height 719
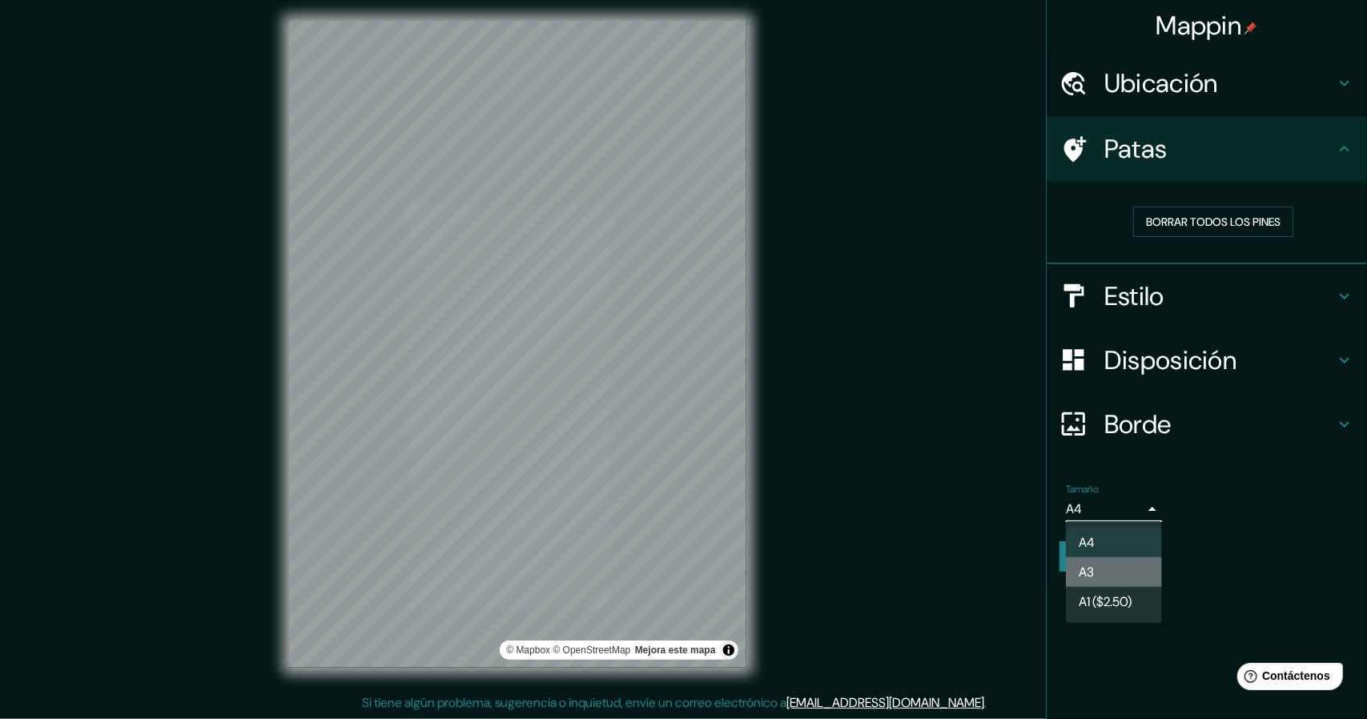
click at [1101, 571] on li "A3" at bounding box center [1114, 572] width 96 height 30
type input "a4"
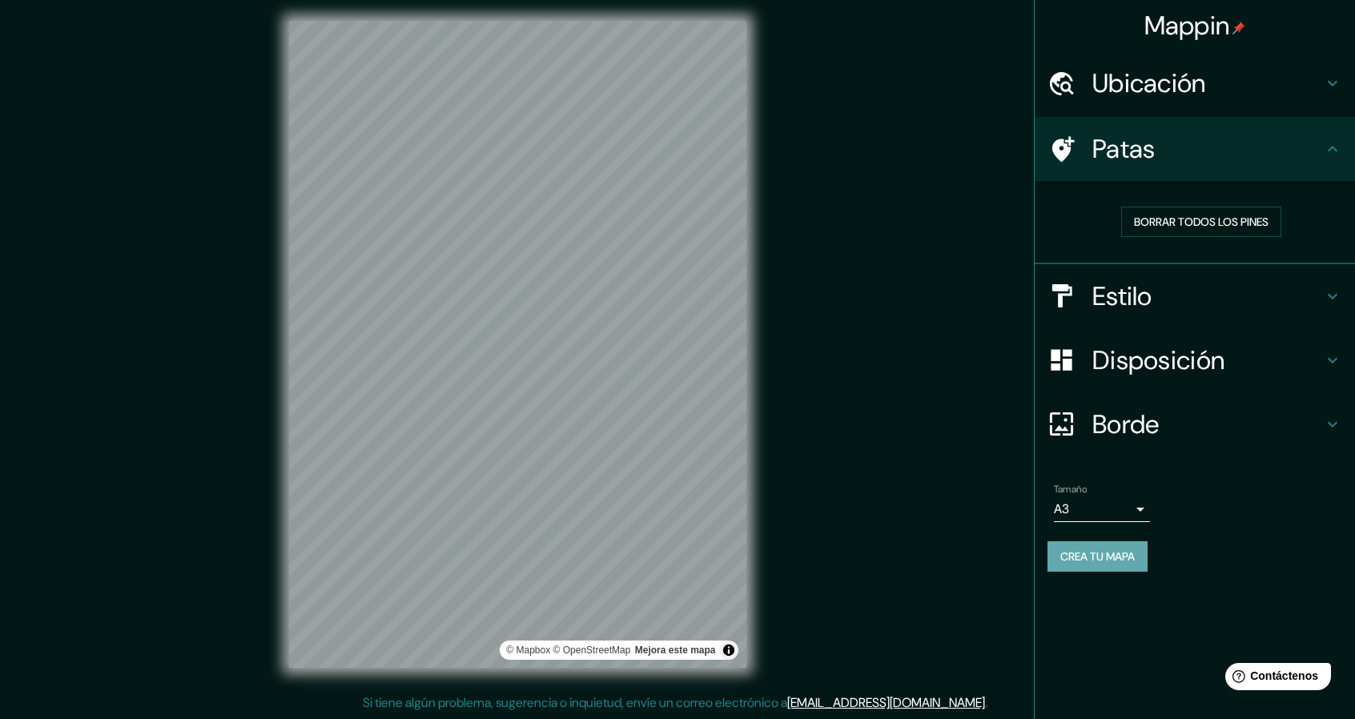
click at [1085, 556] on font "Crea tu mapa" at bounding box center [1098, 556] width 74 height 14
click at [1100, 552] on font "Crea tu mapa" at bounding box center [1098, 556] width 74 height 14
click at [834, 493] on div "Mappin Ubicación Jagüey de Téllez, Hidalgo, México Patas Borrar todos los pines…" at bounding box center [677, 357] width 1355 height 724
